Goal: Task Accomplishment & Management: Manage account settings

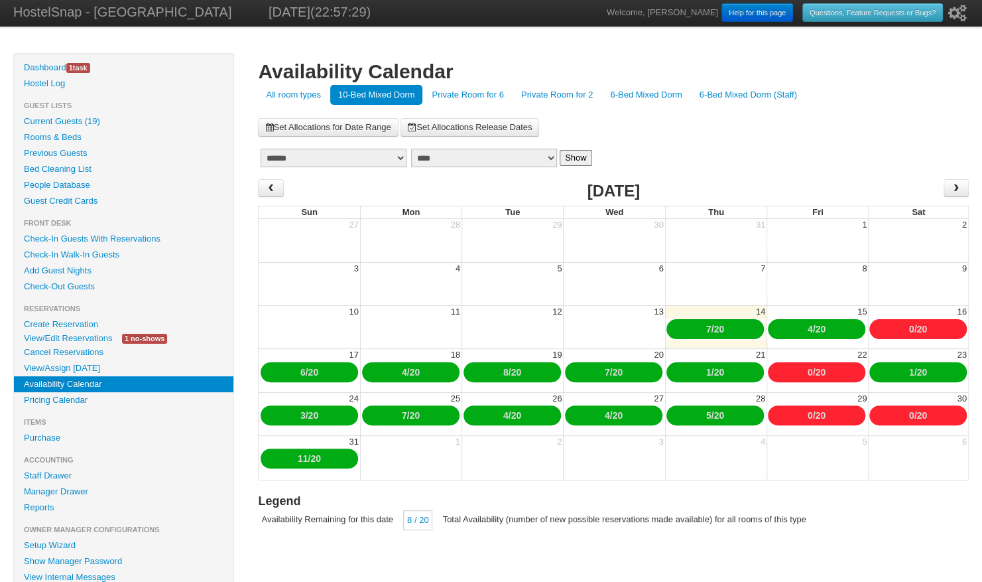
click at [79, 330] on link "Create Reservation" at bounding box center [124, 324] width 220 height 16
click at [72, 337] on link "View/Edit Reservations" at bounding box center [68, 338] width 108 height 14
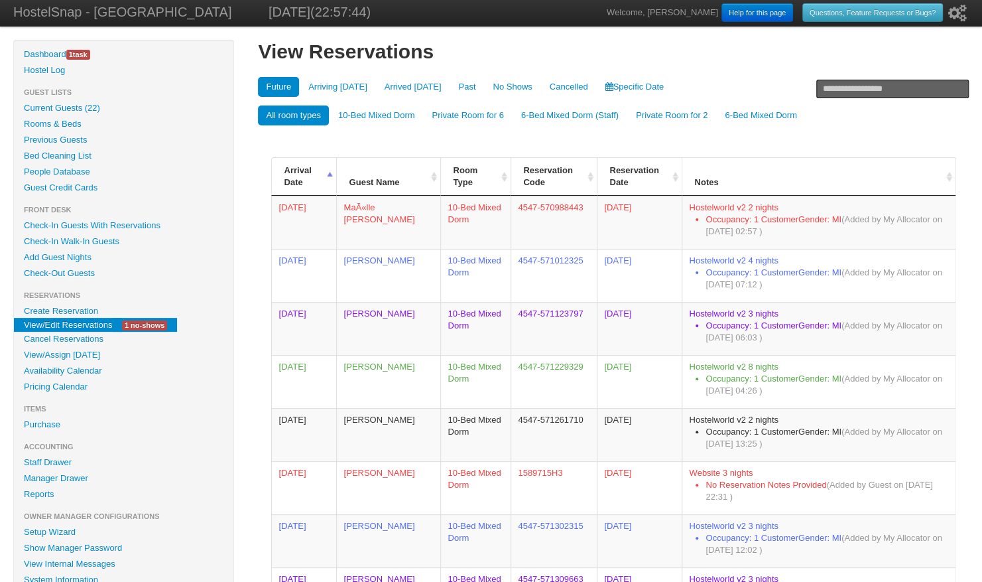
click at [72, 106] on link "Current Guests (22)" at bounding box center [124, 108] width 220 height 16
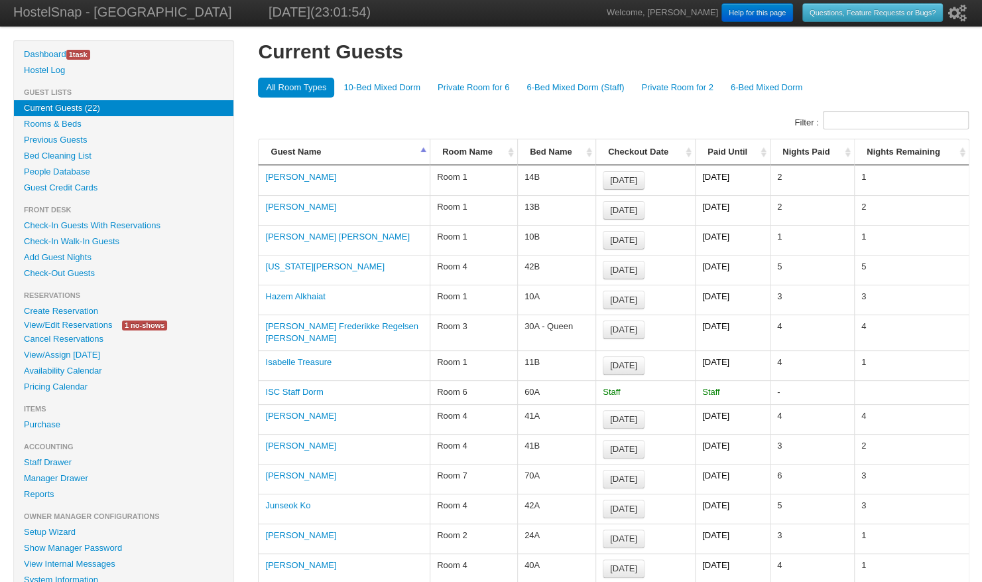
click at [56, 329] on link "View/Edit Reservations" at bounding box center [68, 325] width 108 height 14
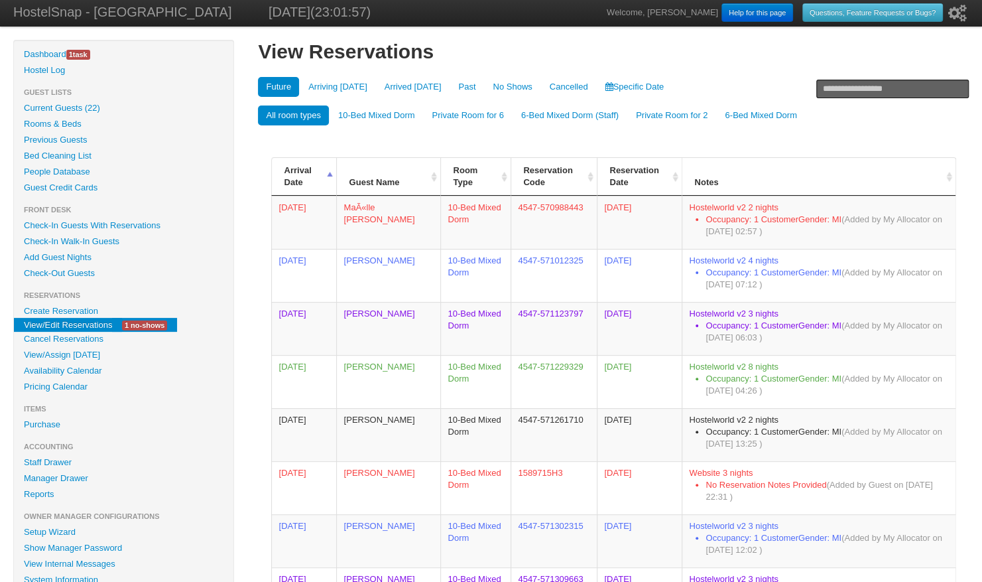
click at [845, 87] on input "text" at bounding box center [893, 89] width 153 height 19
paste input "**********"
type input "**********"
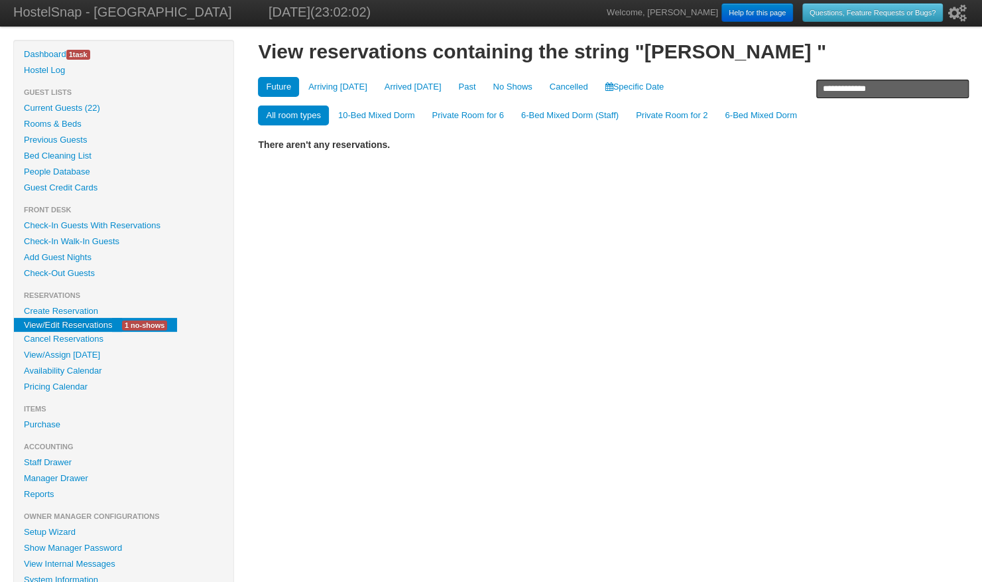
click at [887, 88] on input "**********" at bounding box center [893, 89] width 153 height 19
type input "**********"
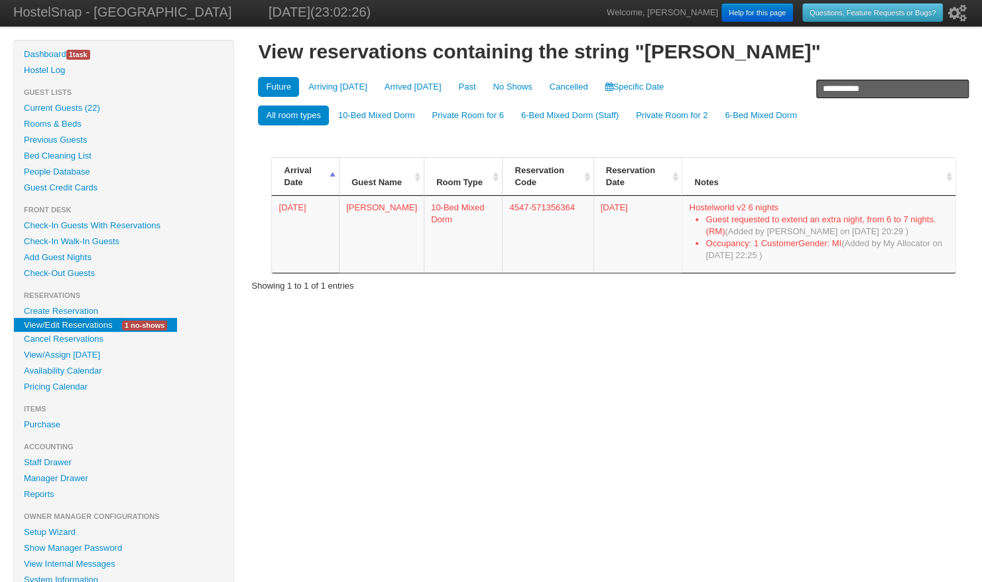
click at [56, 369] on link "Availability Calendar" at bounding box center [124, 371] width 220 height 16
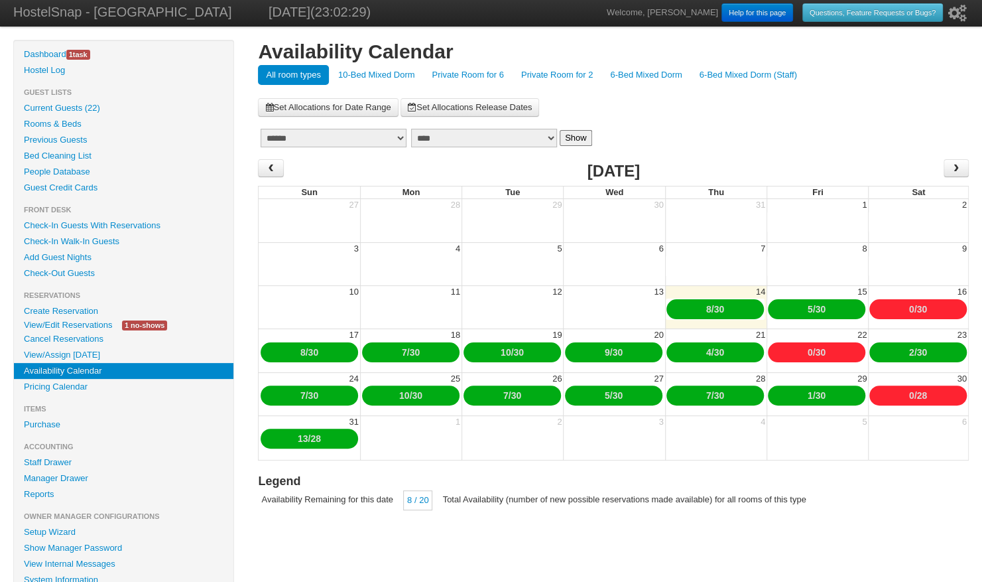
click at [356, 74] on link "10-Bed Mixed Dorm" at bounding box center [376, 75] width 93 height 20
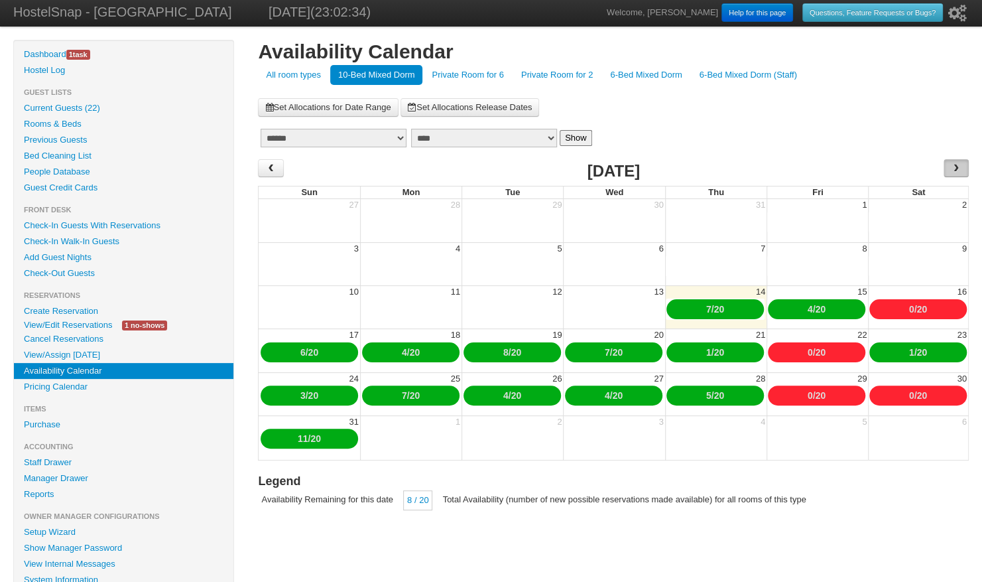
click at [959, 165] on span "›" at bounding box center [956, 168] width 11 height 20
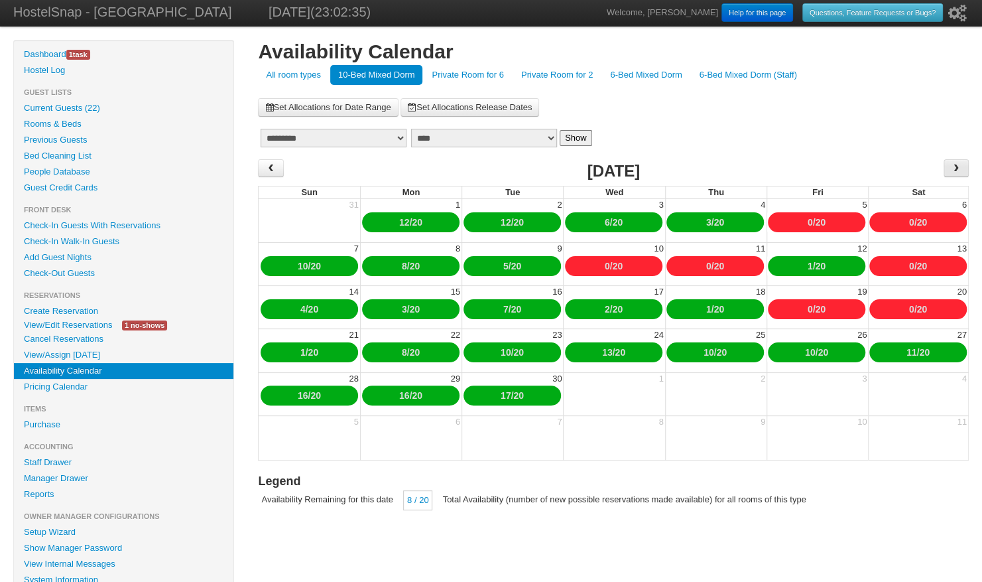
click at [959, 165] on span "›" at bounding box center [956, 168] width 11 height 20
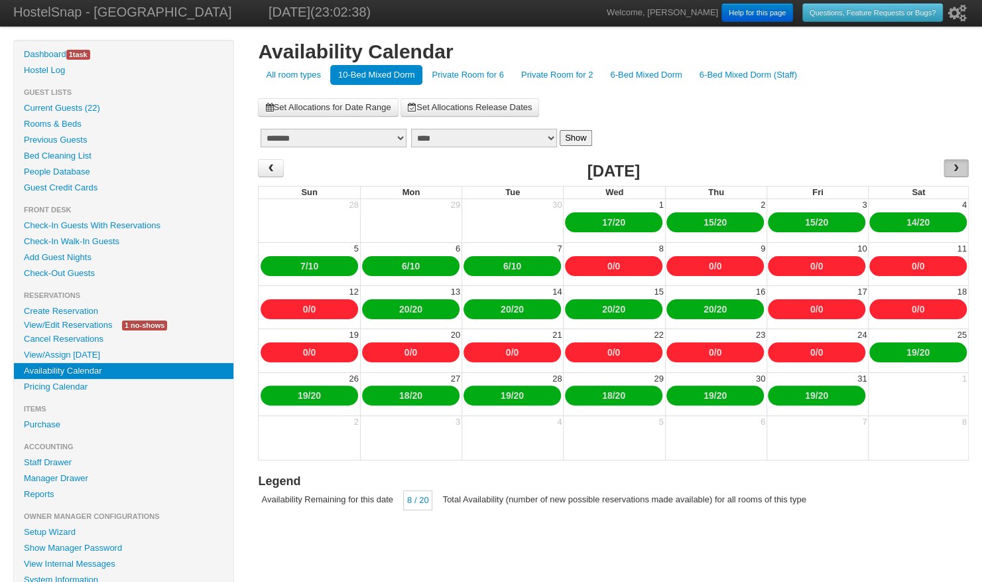
click at [959, 165] on span "›" at bounding box center [956, 168] width 11 height 20
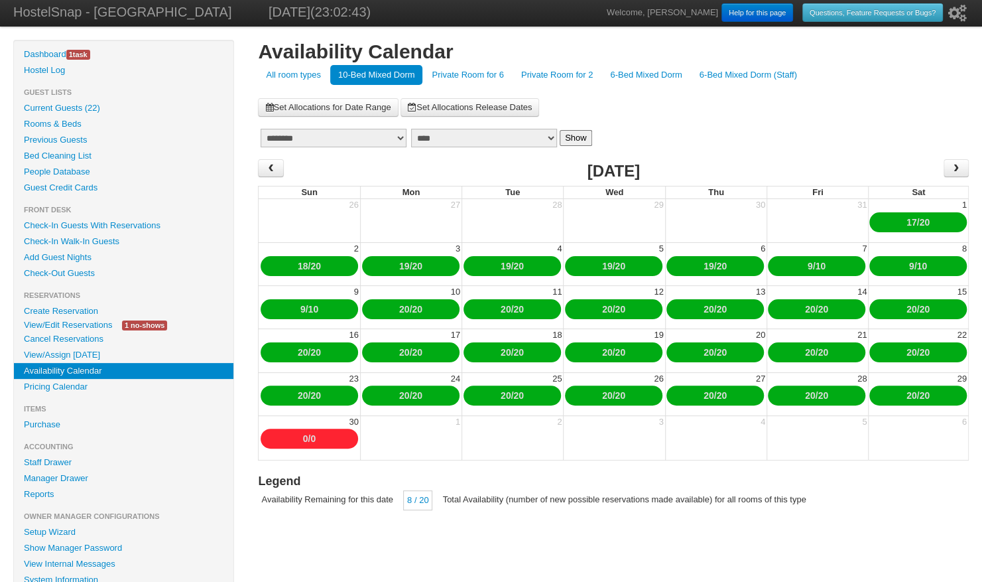
click at [501, 266] on link "19" at bounding box center [506, 266] width 11 height 11
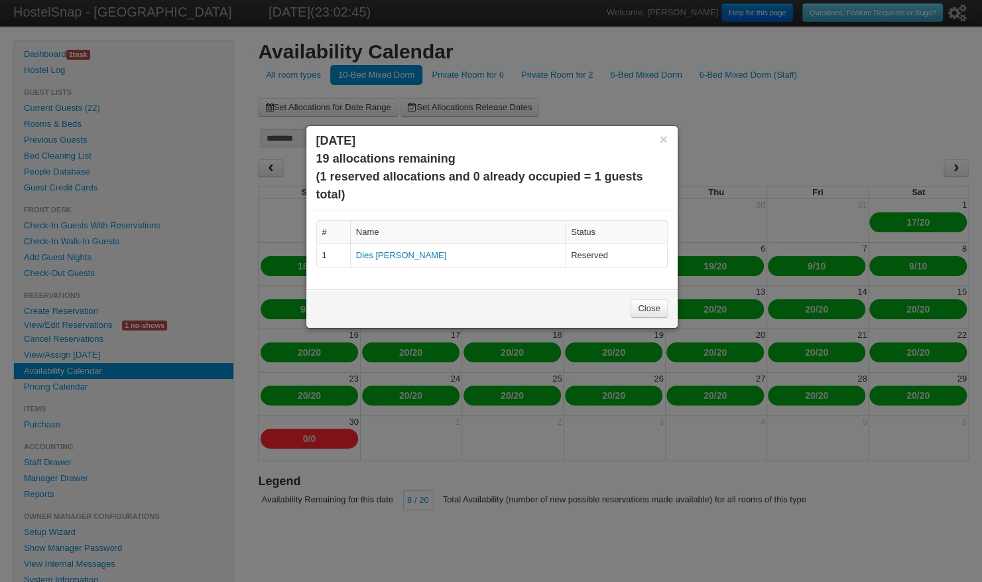
click at [647, 308] on link "Close" at bounding box center [649, 308] width 36 height 19
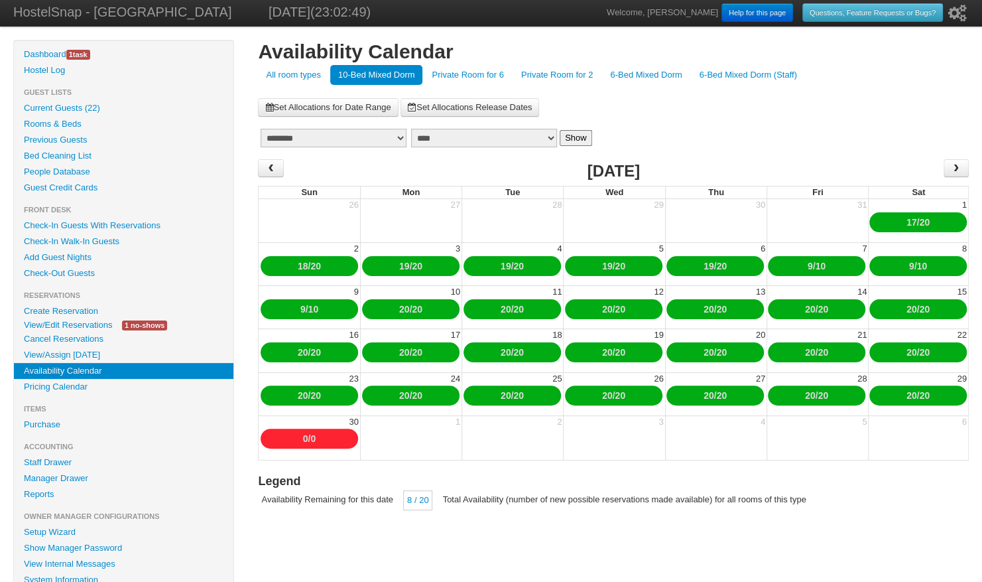
click at [633, 75] on link "6-Bed Mixed Dorm" at bounding box center [646, 75] width 88 height 20
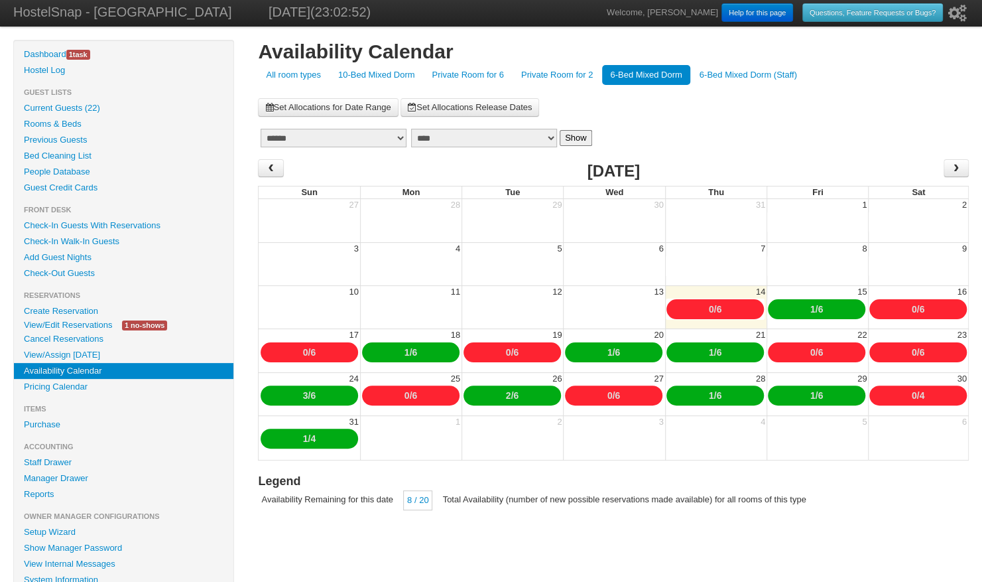
click at [382, 74] on link "10-Bed Mixed Dorm" at bounding box center [376, 75] width 93 height 20
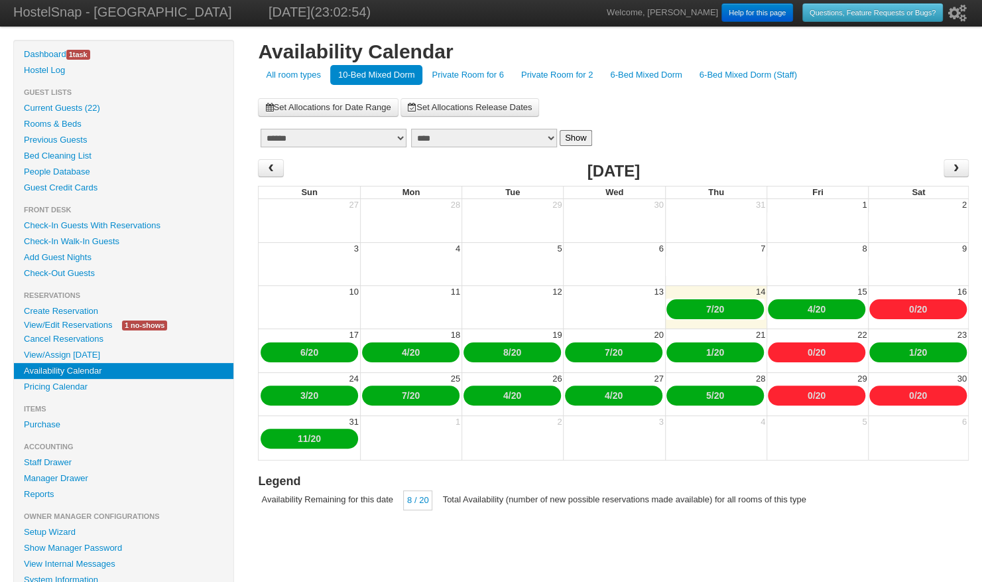
click at [67, 333] on link "Cancel Reservations" at bounding box center [124, 339] width 220 height 16
click at [65, 325] on link "View/Edit Reservations" at bounding box center [68, 325] width 108 height 14
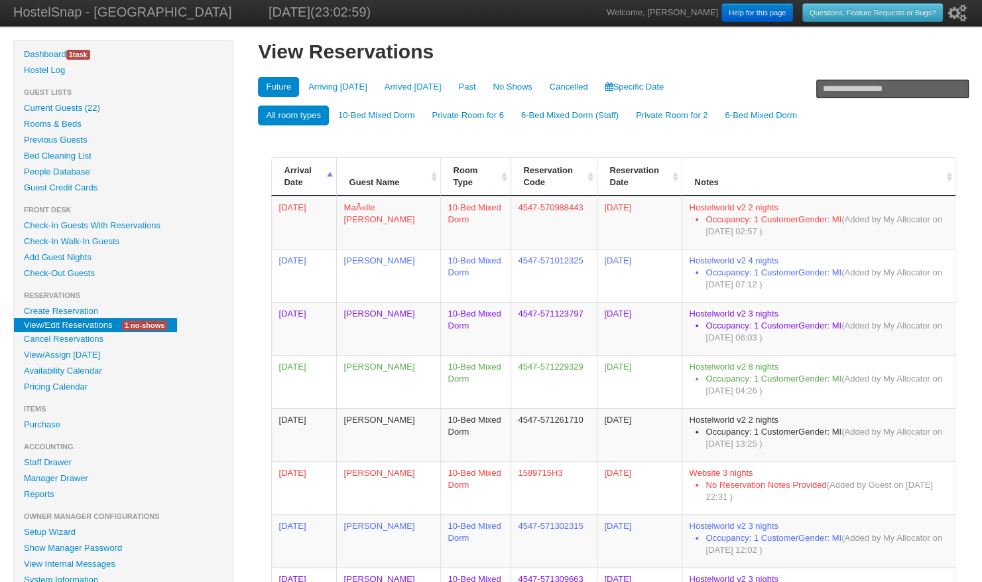
click at [831, 84] on input "text" at bounding box center [893, 89] width 153 height 19
type input "****"
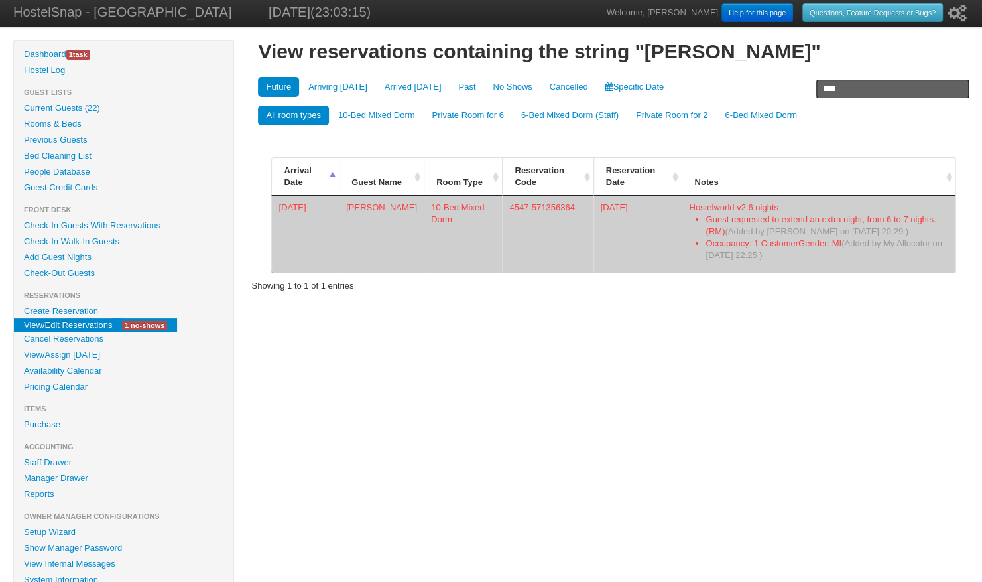
click at [357, 204] on td "Olga Chavez" at bounding box center [381, 234] width 85 height 77
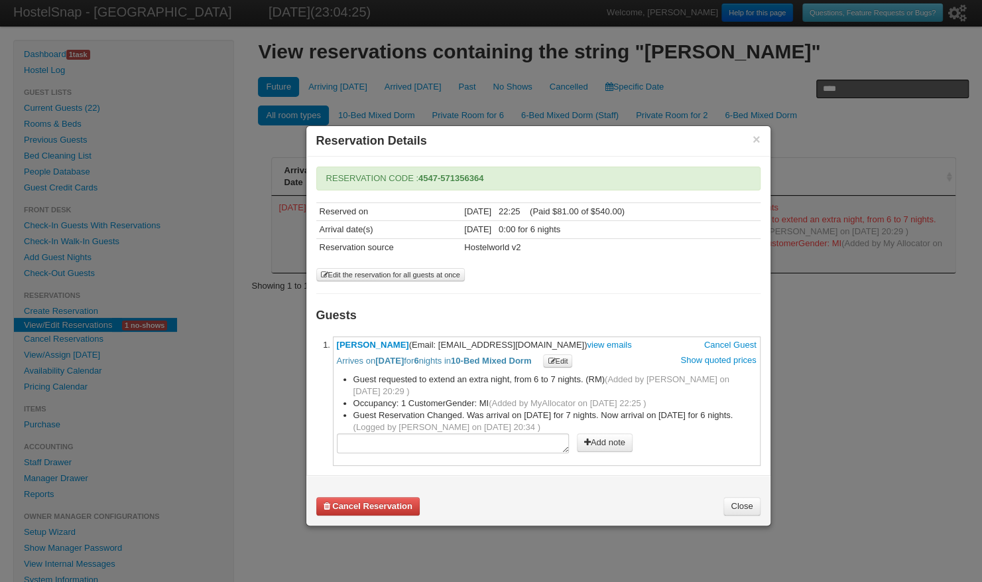
click at [741, 502] on link "Close" at bounding box center [742, 506] width 36 height 19
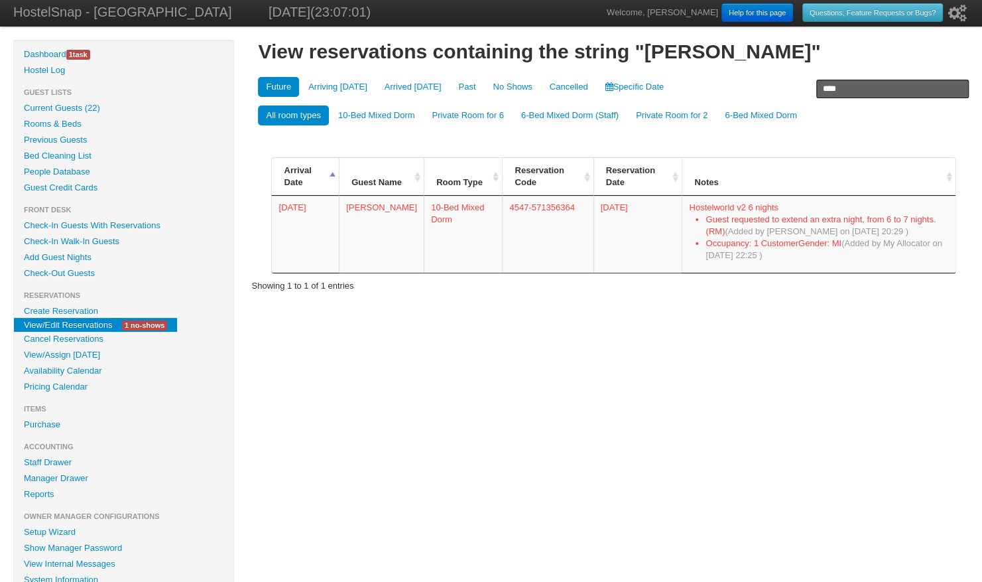
click at [75, 325] on link "View/Edit Reservations" at bounding box center [68, 325] width 108 height 14
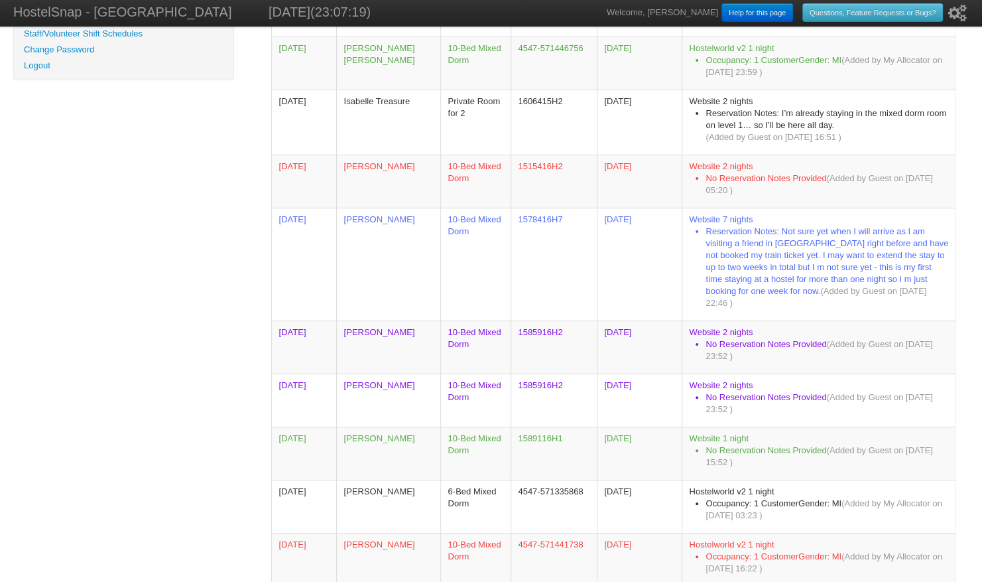
scroll to position [610, 0]
